Goal: Task Accomplishment & Management: Complete application form

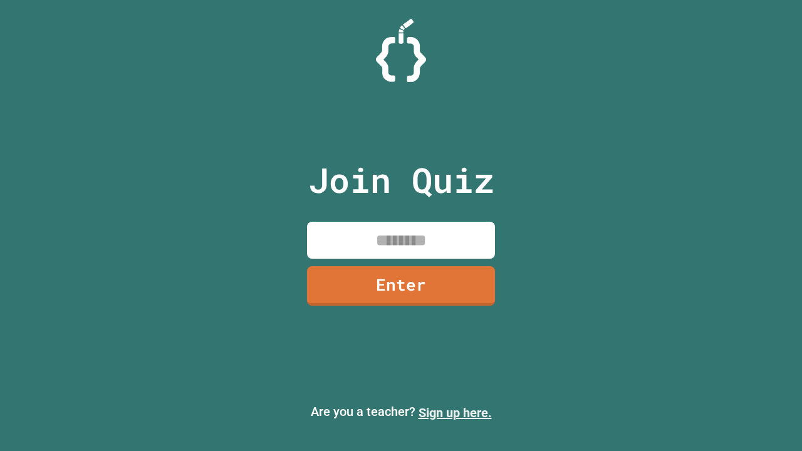
click at [455, 413] on link "Sign up here." at bounding box center [454, 412] width 73 height 15
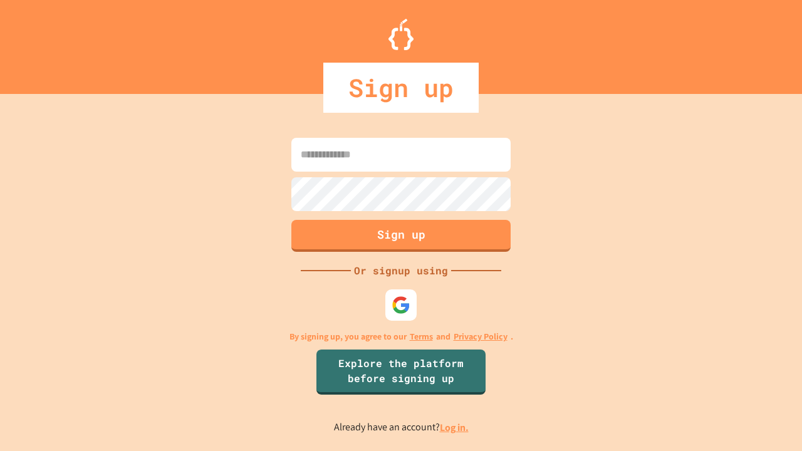
click at [455, 427] on link "Log in." at bounding box center [454, 427] width 29 height 13
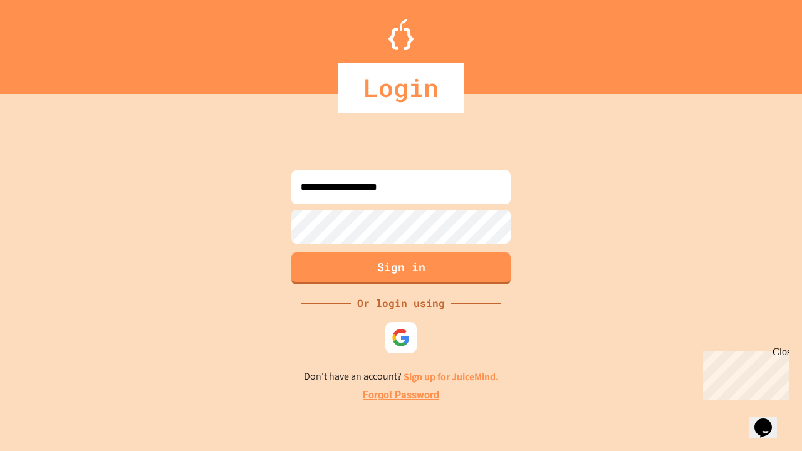
type input "**********"
